Goal: Transaction & Acquisition: Obtain resource

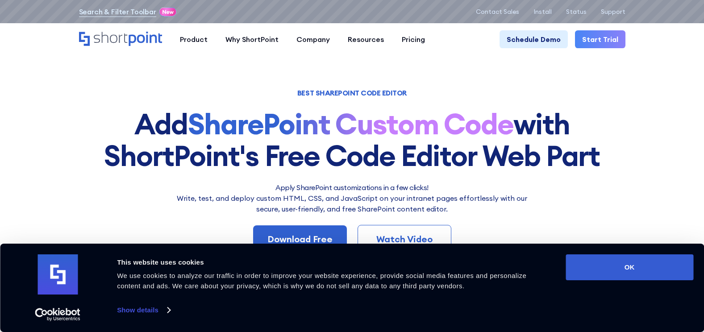
scroll to position [45, 0]
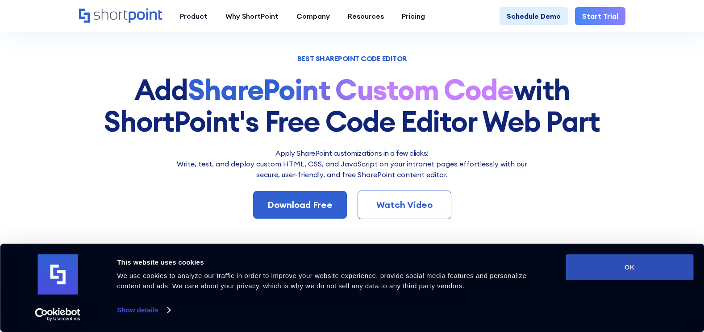
click at [653, 262] on button "OK" at bounding box center [630, 268] width 128 height 26
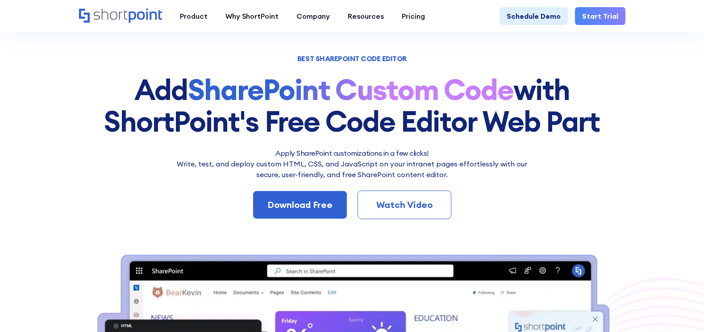
scroll to position [0, 0]
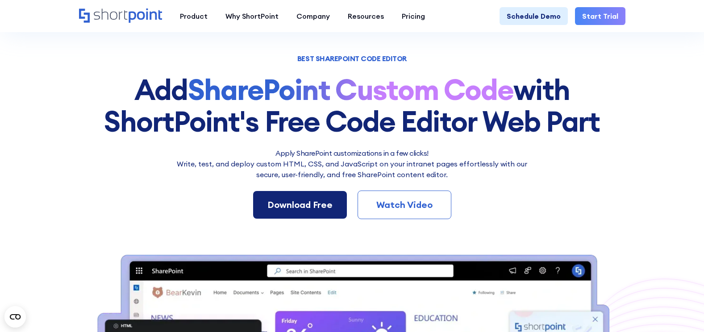
click at [312, 203] on div "Download Free" at bounding box center [299, 204] width 65 height 13
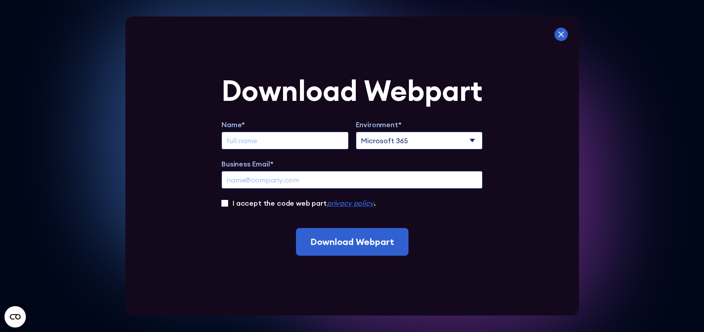
click at [565, 33] on icon at bounding box center [561, 34] width 13 height 13
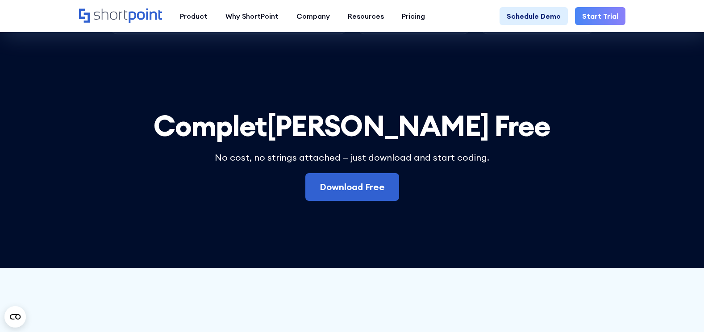
scroll to position [2643, 0]
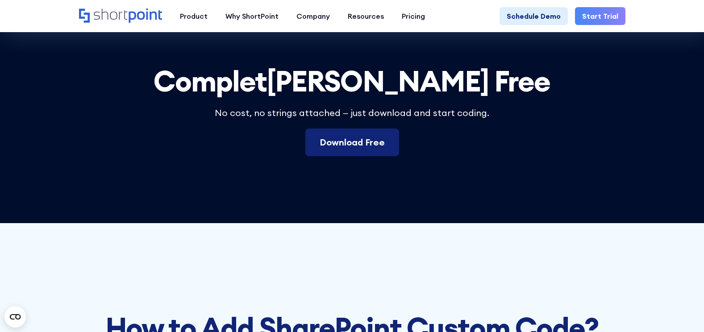
click at [368, 156] on link "Download Free" at bounding box center [352, 143] width 94 height 28
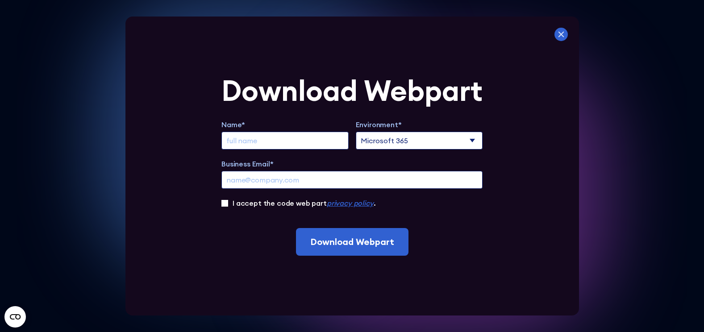
click at [564, 35] on icon at bounding box center [561, 35] width 6 height 6
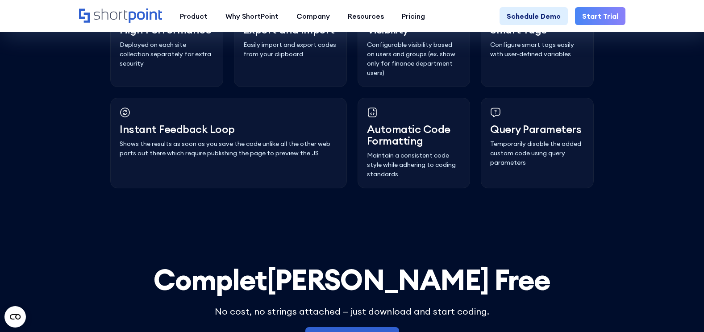
scroll to position [2375, 0]
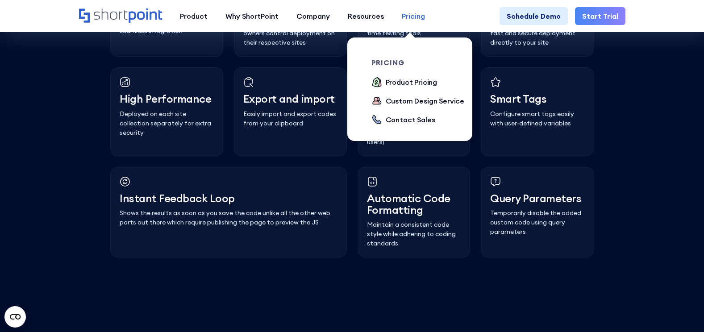
click at [420, 16] on div "Pricing" at bounding box center [413, 16] width 23 height 11
click at [413, 83] on div "Product Pricing" at bounding box center [412, 82] width 52 height 11
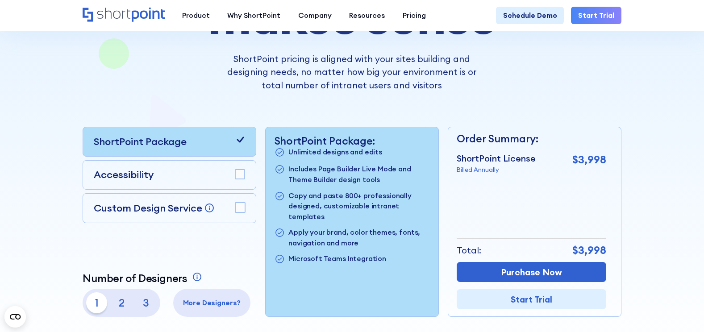
scroll to position [179, 0]
